Goal: Navigation & Orientation: Find specific page/section

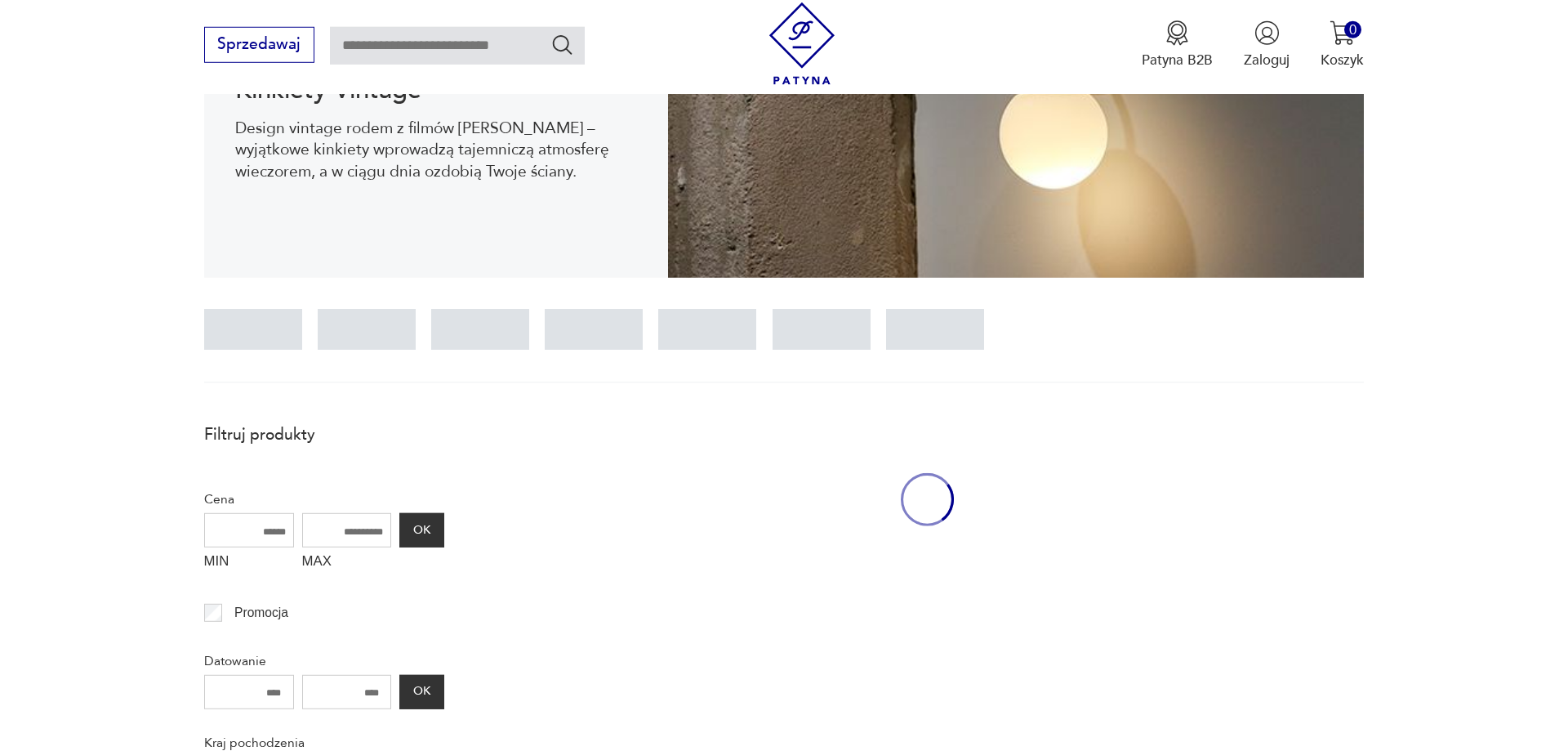
scroll to position [313, 0]
click at [252, 331] on div at bounding box center [253, 329] width 98 height 40
click at [360, 327] on div at bounding box center [367, 329] width 98 height 40
click at [496, 332] on div at bounding box center [480, 329] width 98 height 40
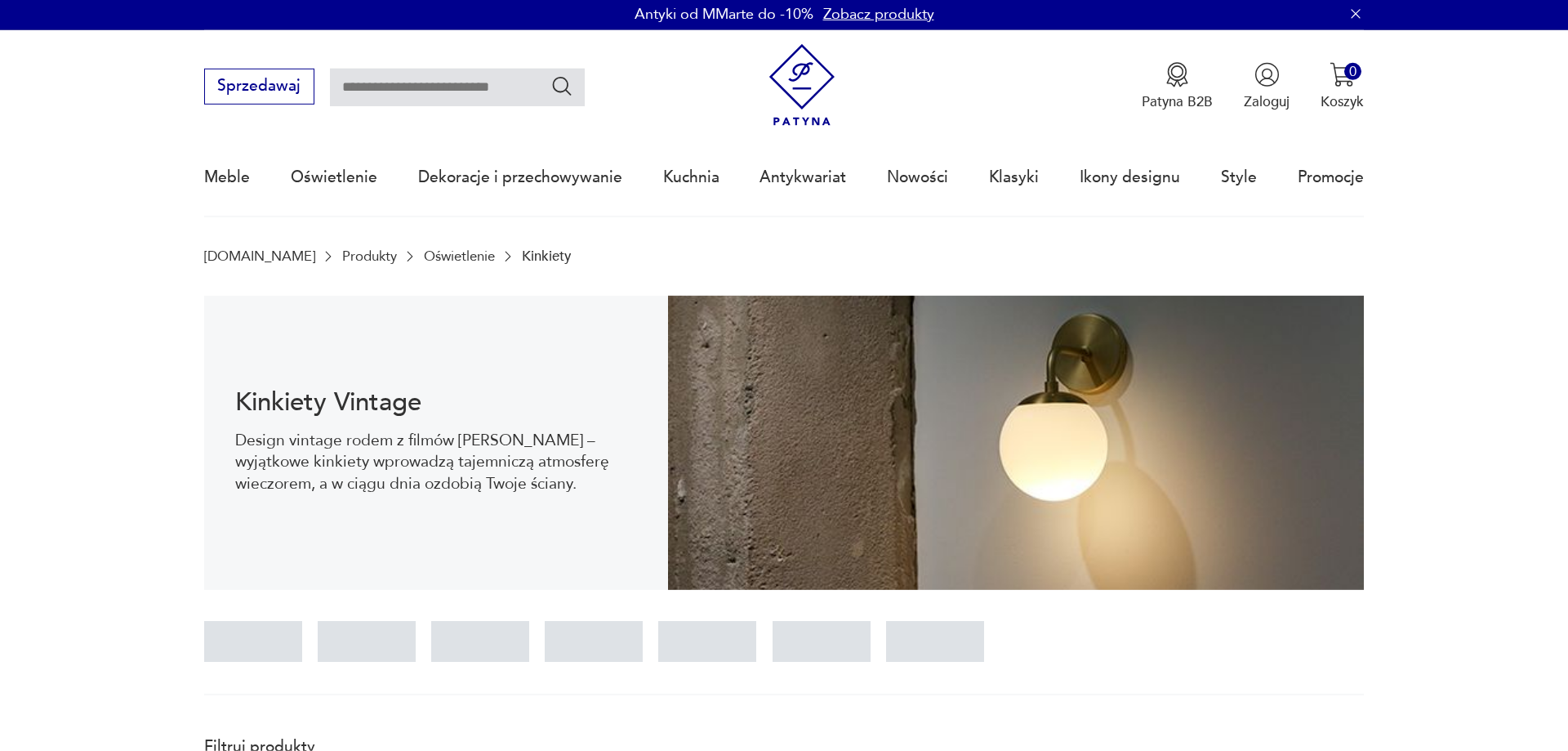
scroll to position [0, 0]
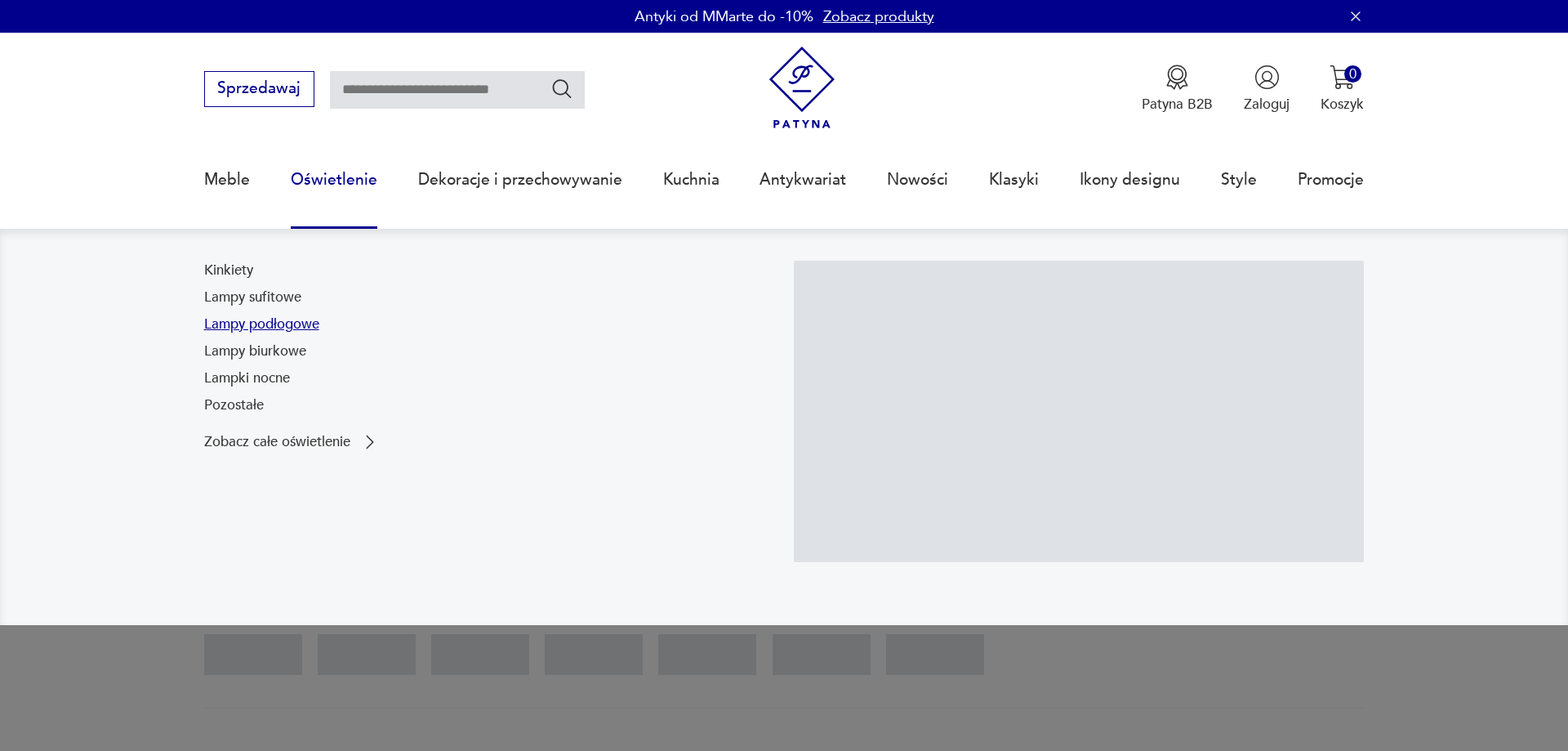
click at [273, 320] on link "Lampy podłogowe" at bounding box center [262, 324] width 115 height 20
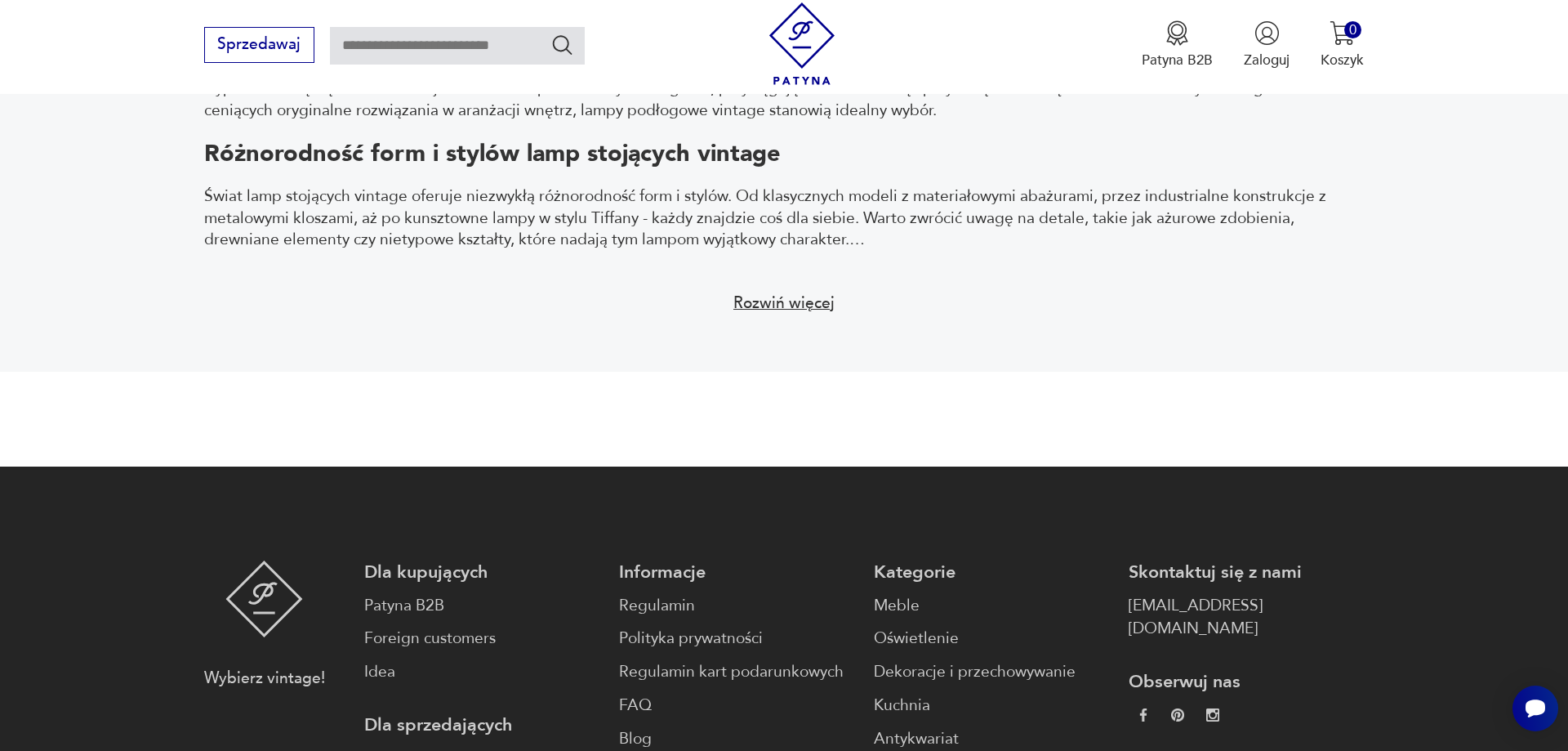
click at [808, 308] on button "Rozwiń więcej" at bounding box center [783, 303] width 127 height 43
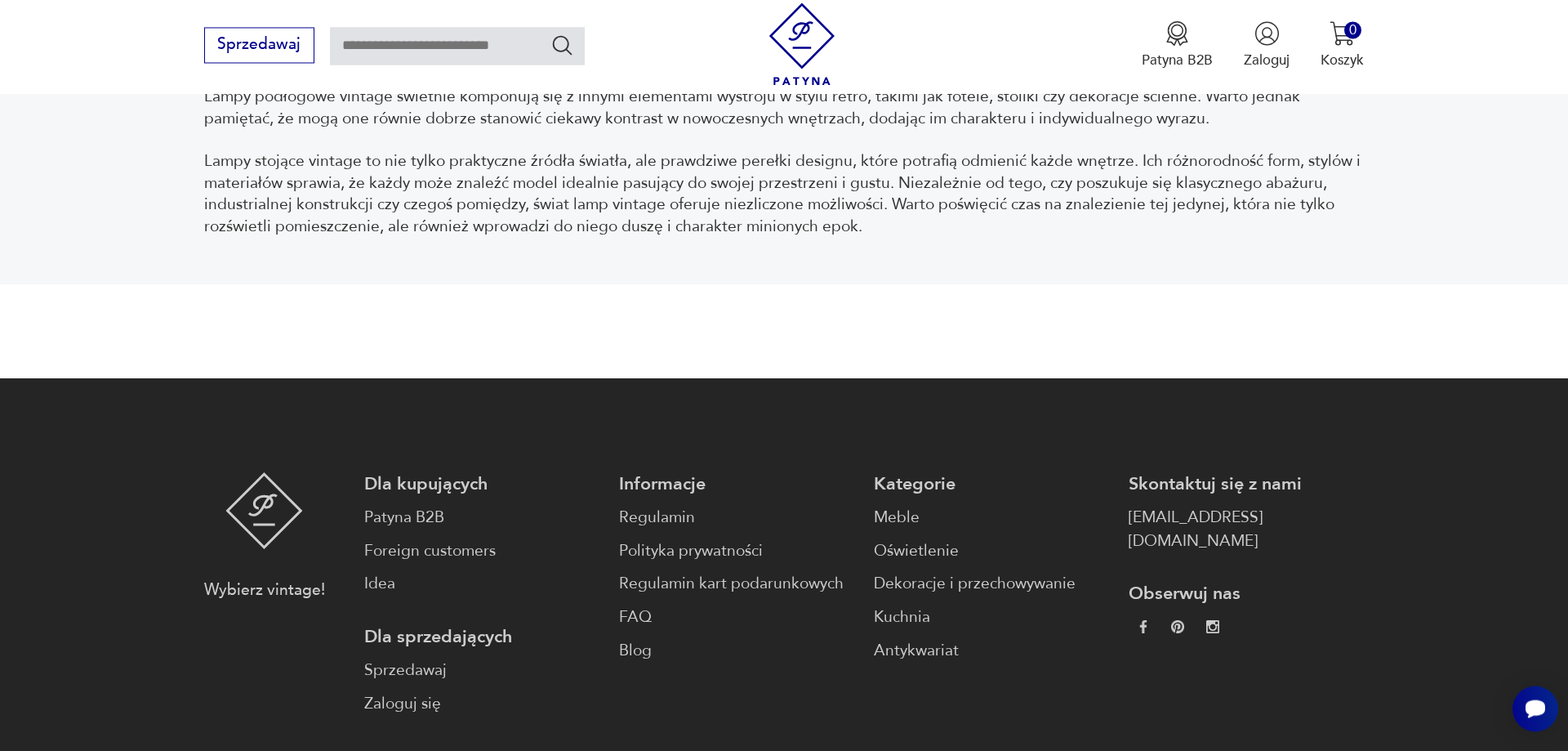
scroll to position [3150, 0]
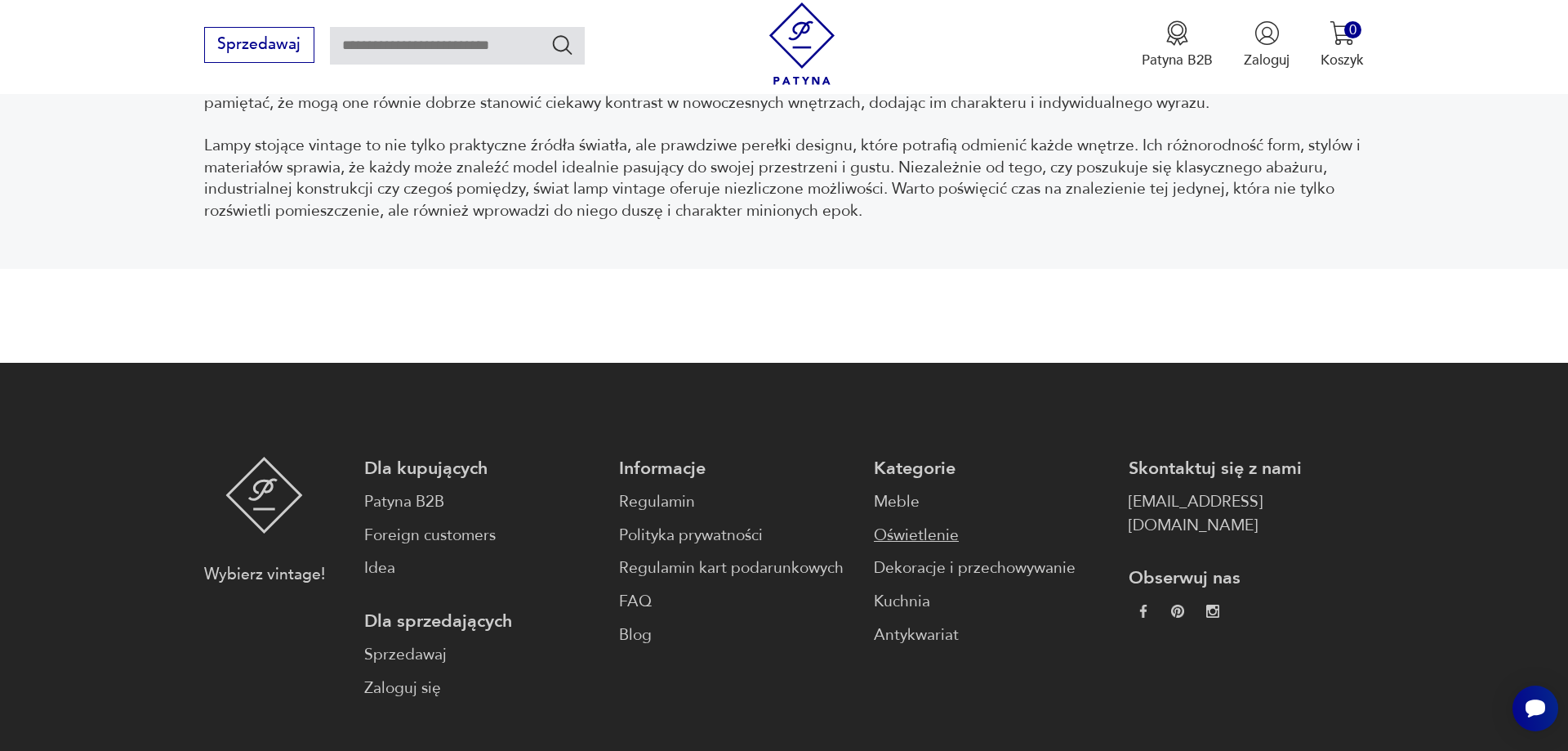
click at [902, 530] on link "Oświetlenie" at bounding box center [991, 536] width 235 height 24
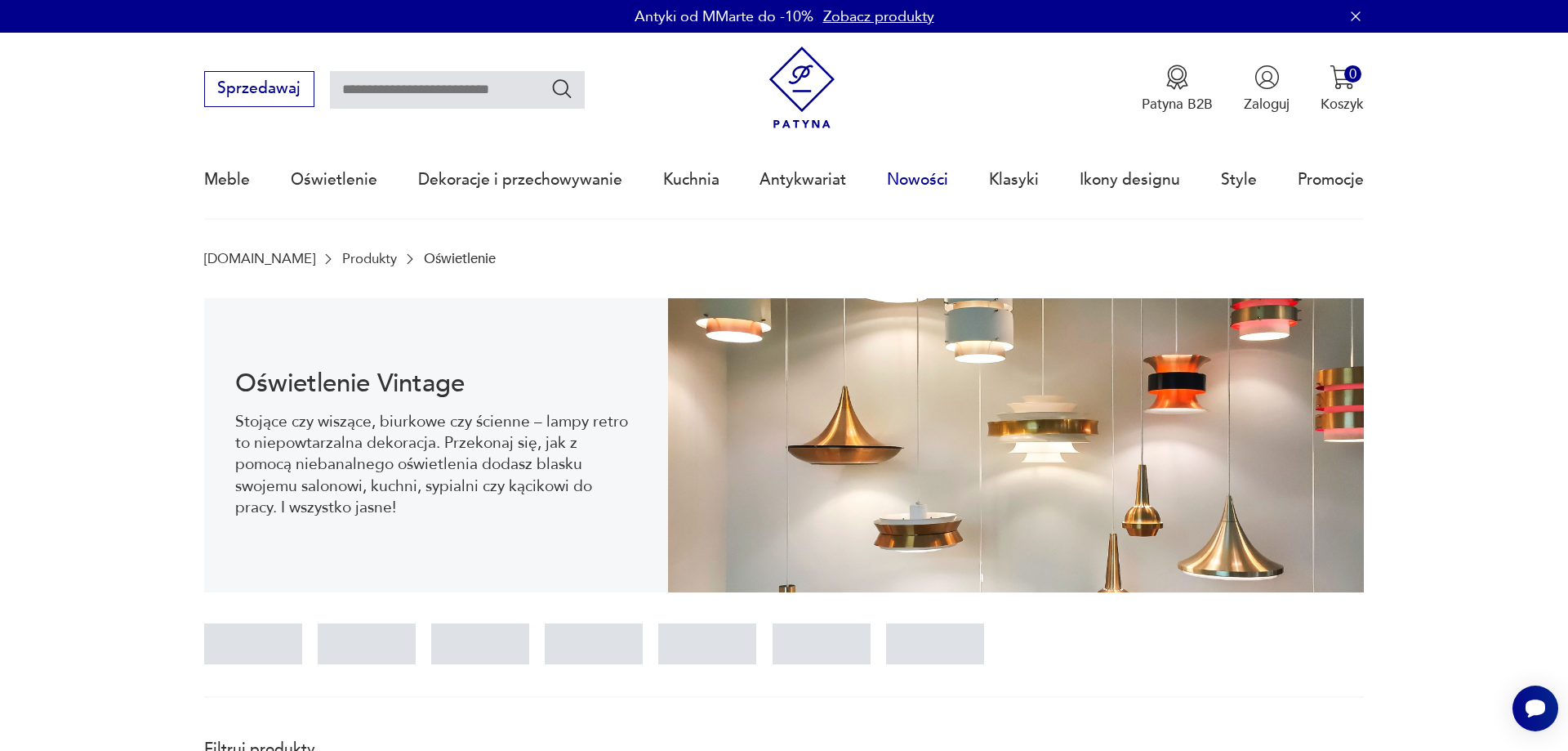
click at [922, 178] on link "Nowości" at bounding box center [917, 179] width 61 height 75
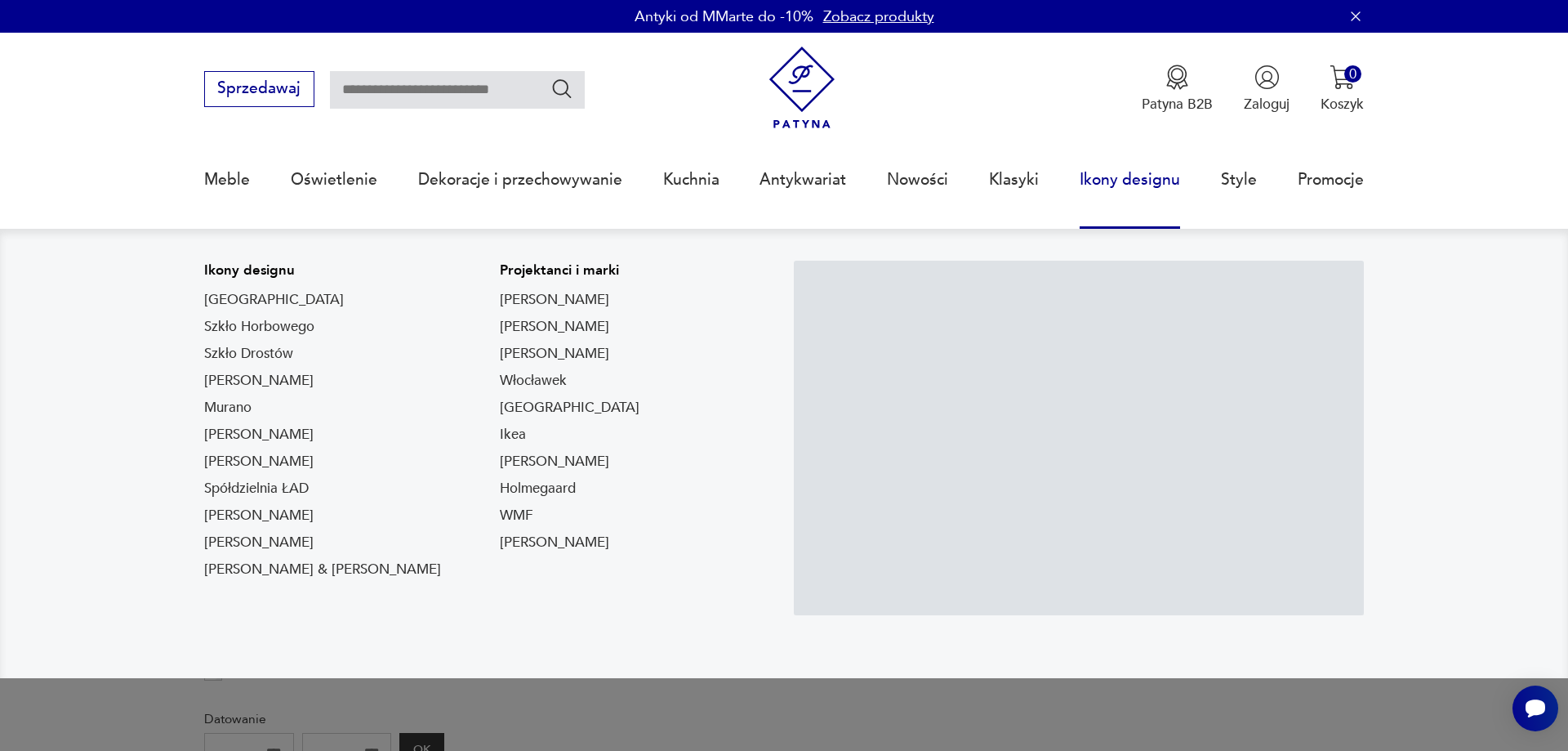
click at [1137, 177] on link "Ikony designu" at bounding box center [1130, 179] width 101 height 75
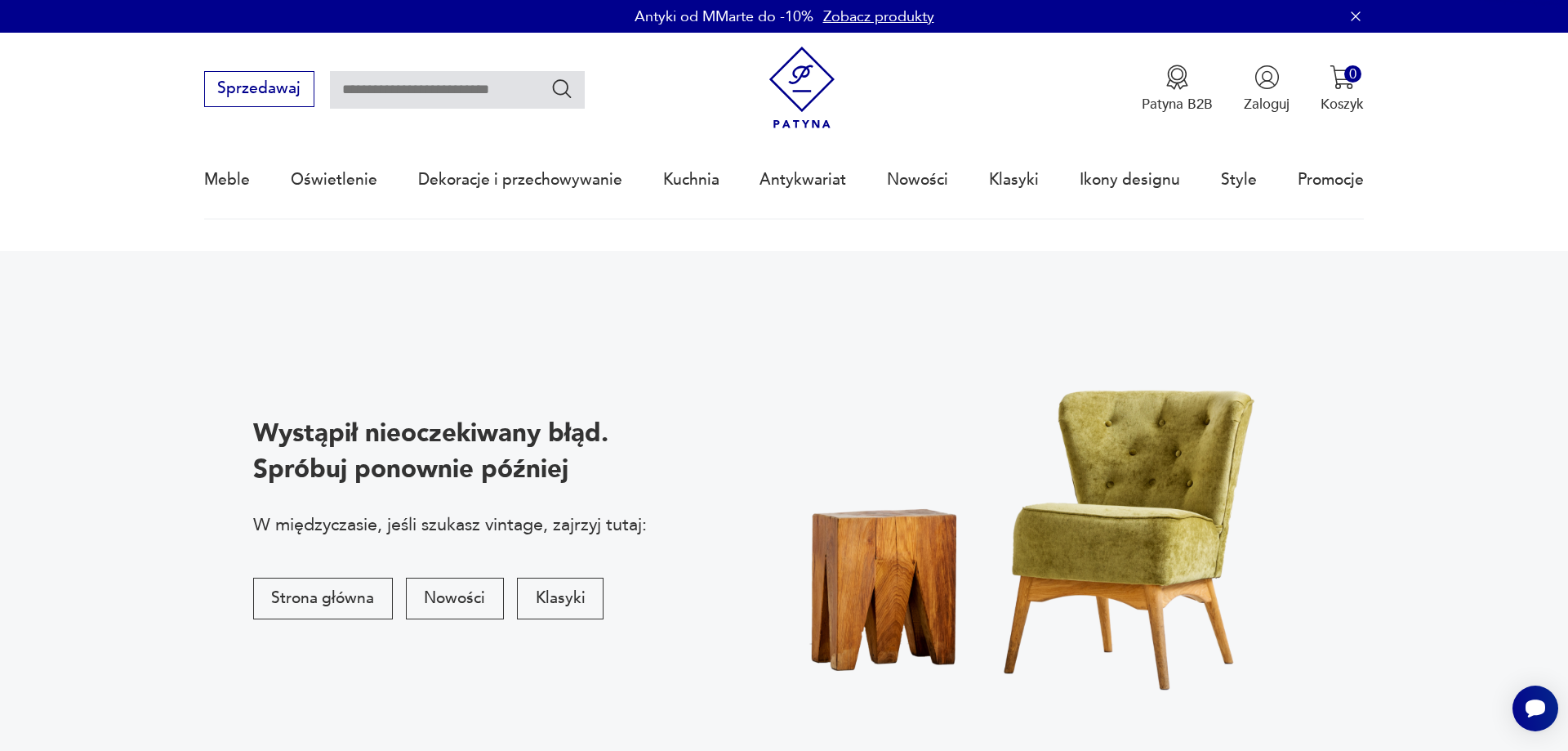
click at [735, 344] on div "Wystąpił nieoczekiwany błąd. Spróbuj ponownie później W międzyczasie, jeśli szu…" at bounding box center [784, 518] width 1161 height 408
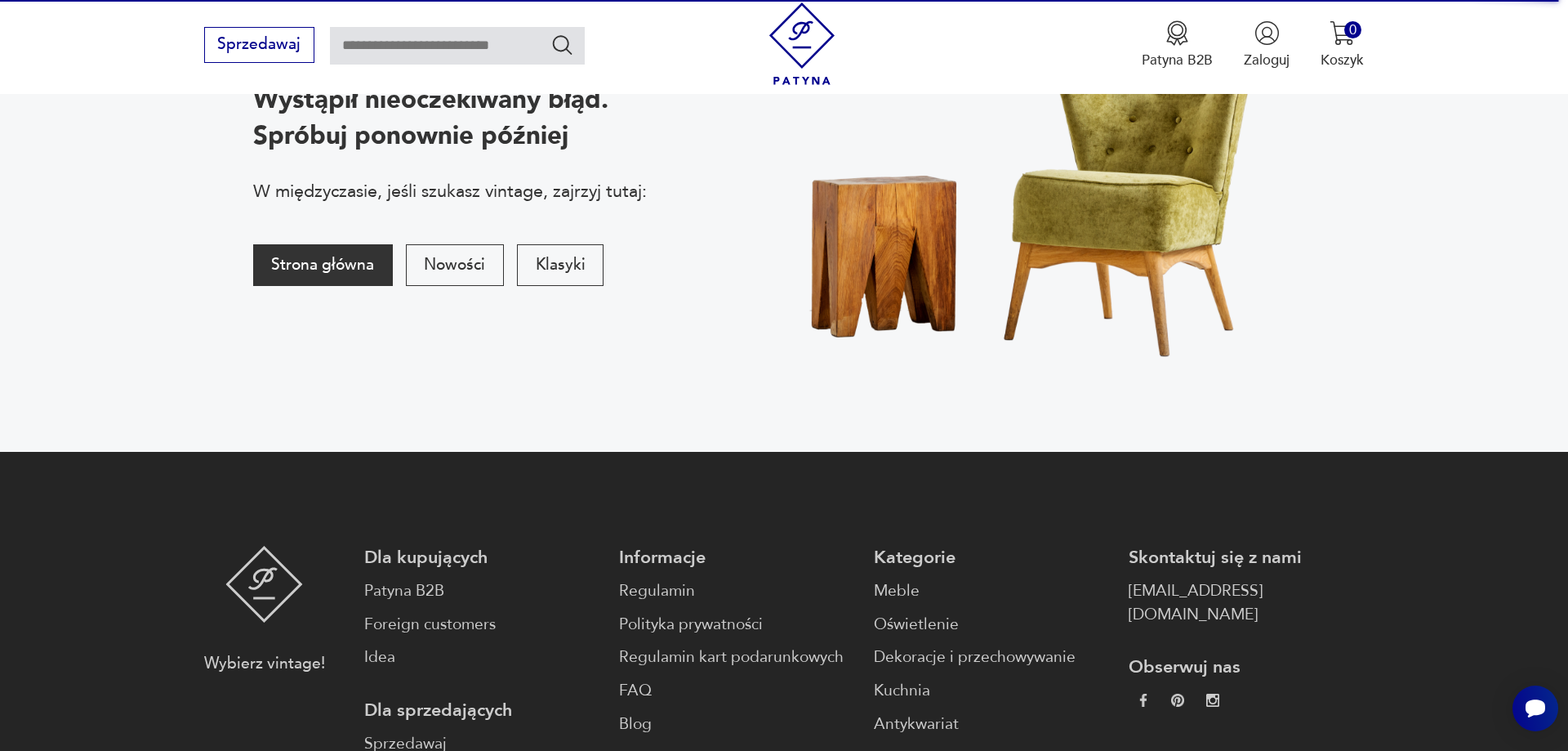
click at [348, 261] on button "Strona główna" at bounding box center [323, 265] width 139 height 41
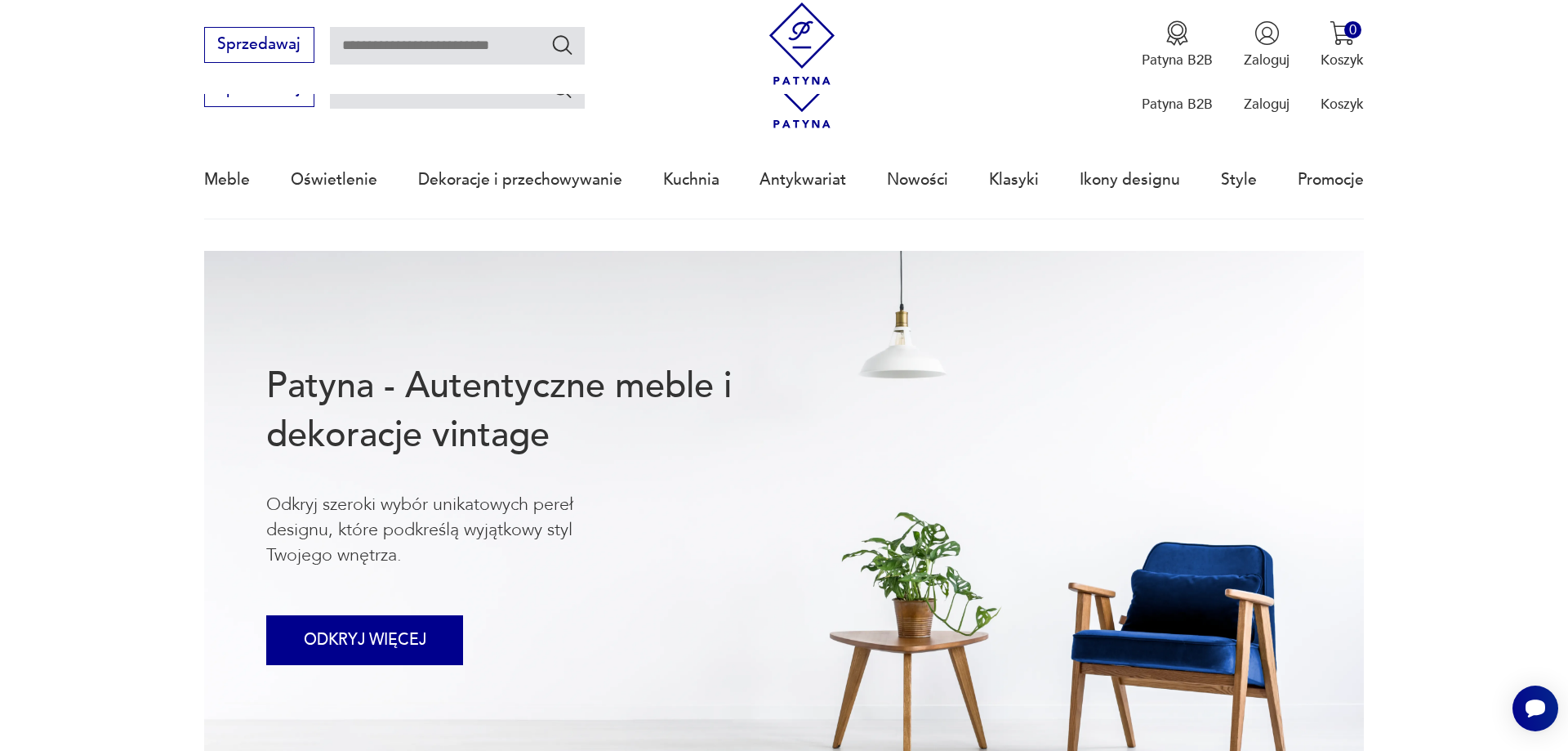
scroll to position [417, 0]
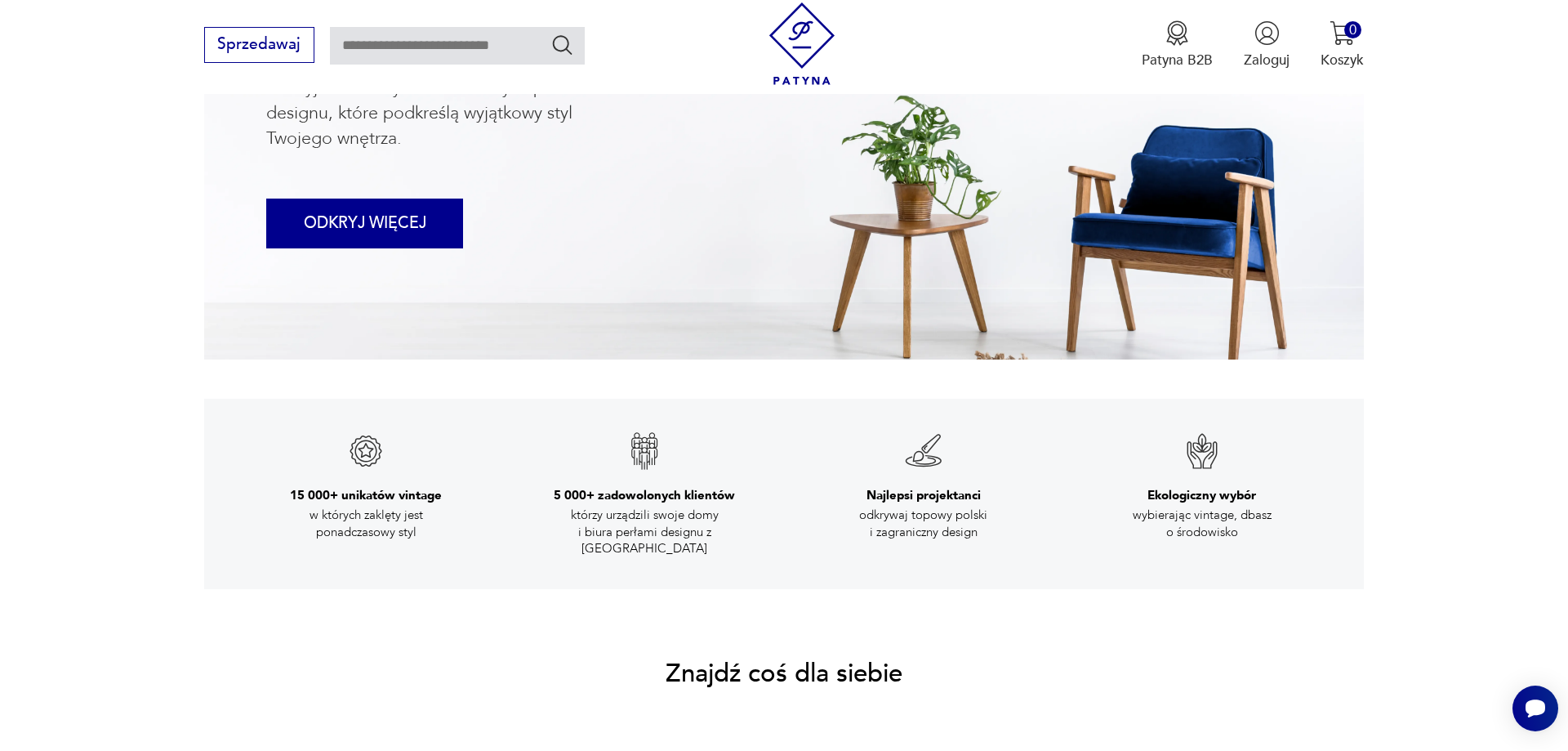
click at [377, 237] on button "ODKRYJ WIĘCEJ" at bounding box center [364, 223] width 197 height 50
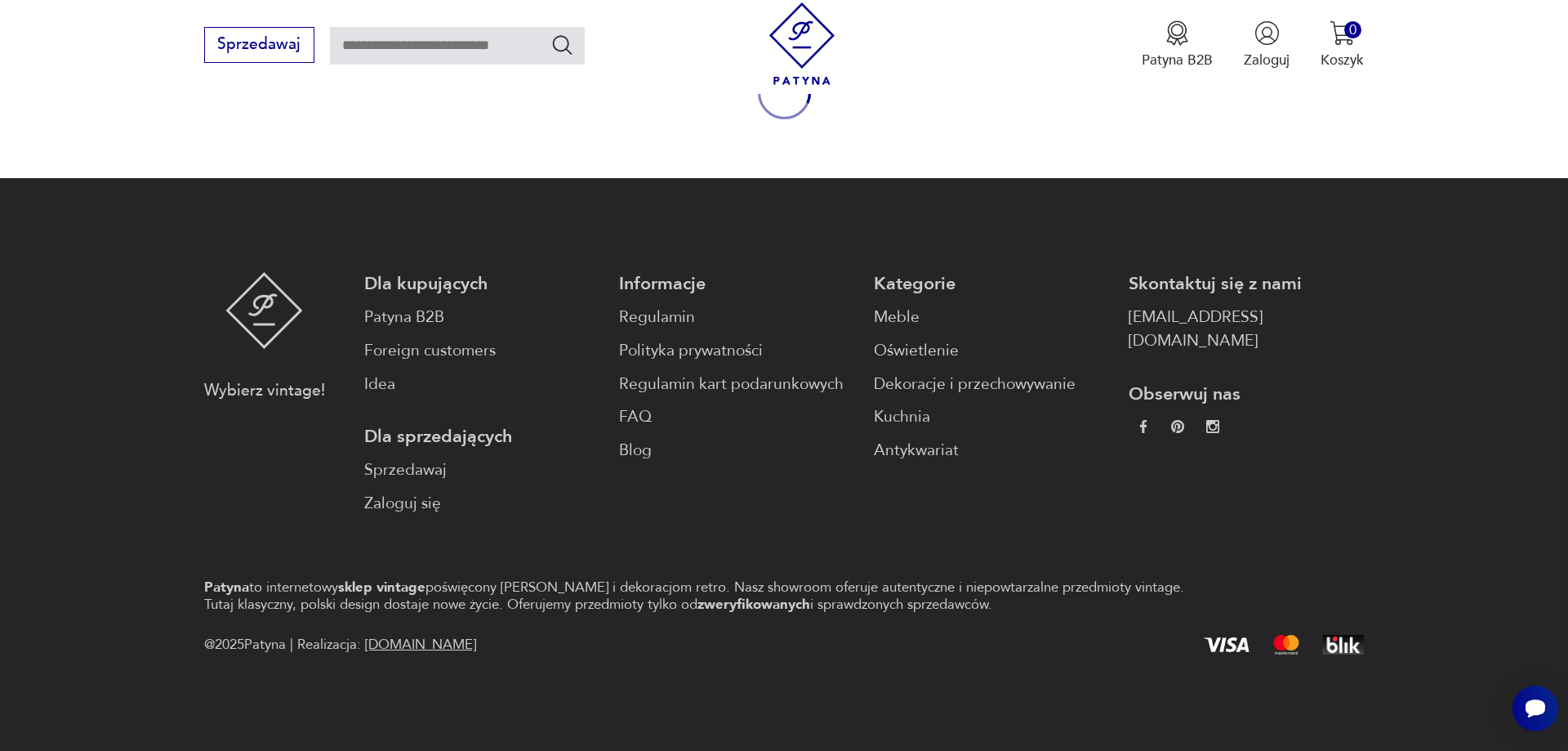
scroll to position [678, 0]
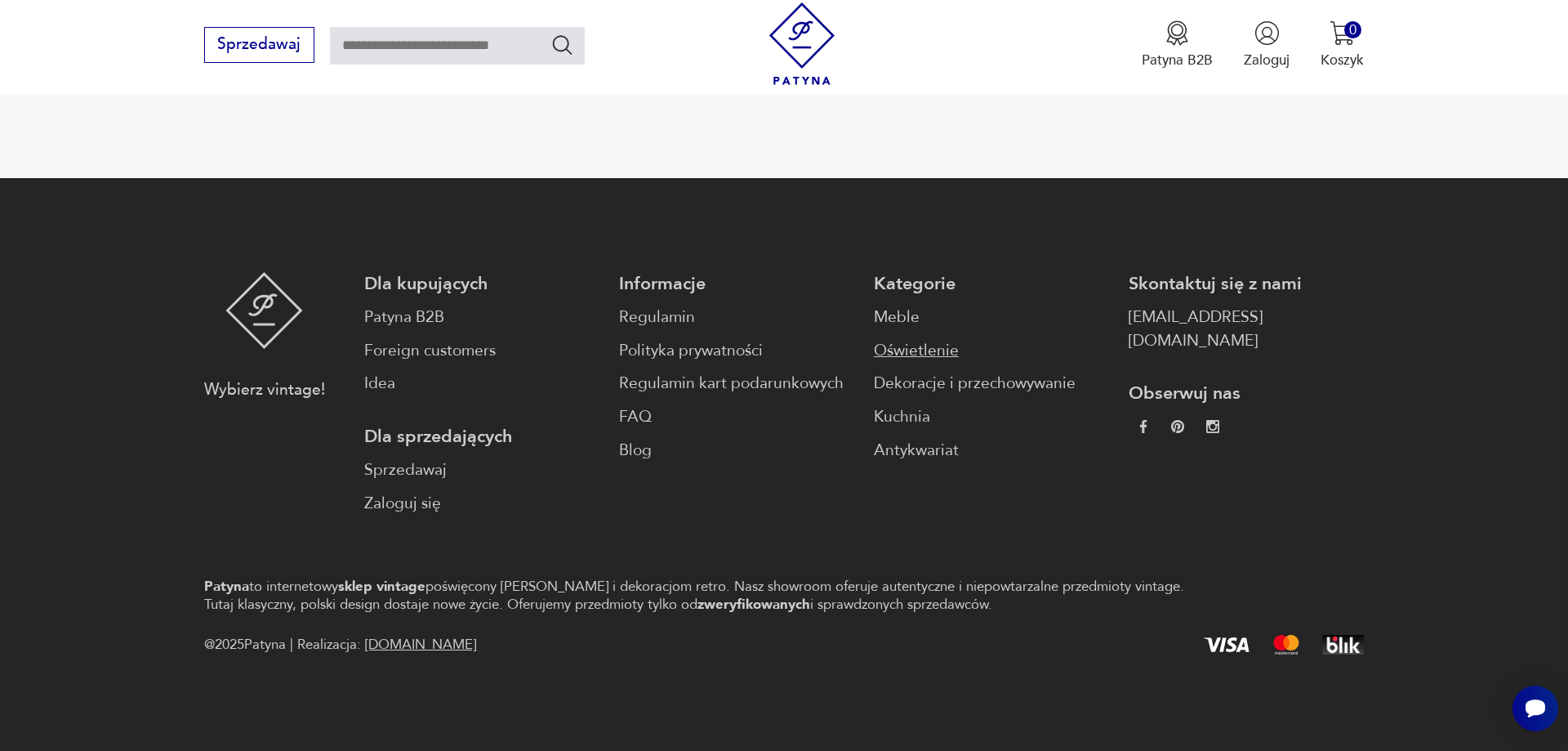
click at [874, 339] on link "Oświetlenie" at bounding box center [991, 351] width 235 height 24
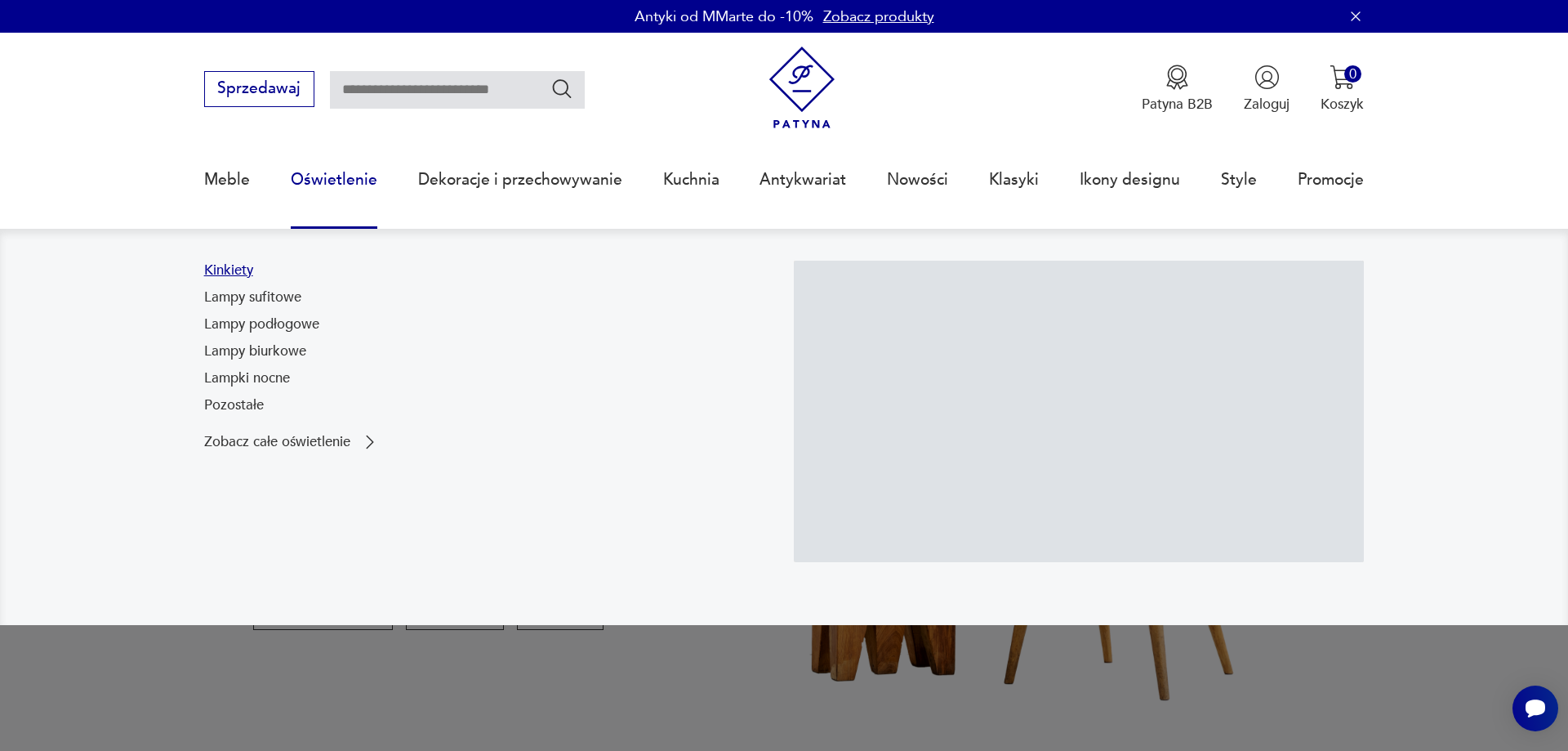
click at [245, 271] on link "Kinkiety" at bounding box center [228, 270] width 49 height 20
